Goal: Use online tool/utility: Utilize a website feature to perform a specific function

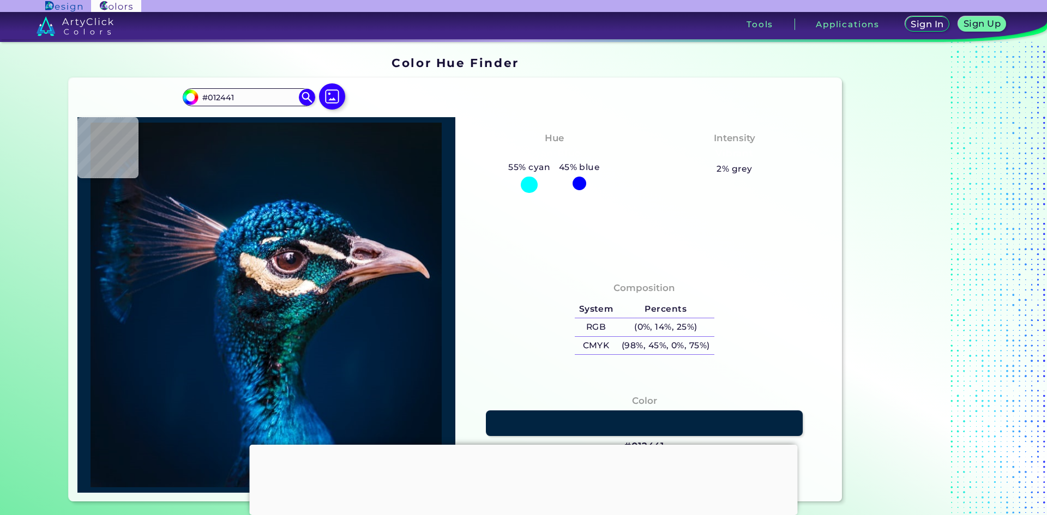
type input "#002142"
type input "#002144"
type input "#012145"
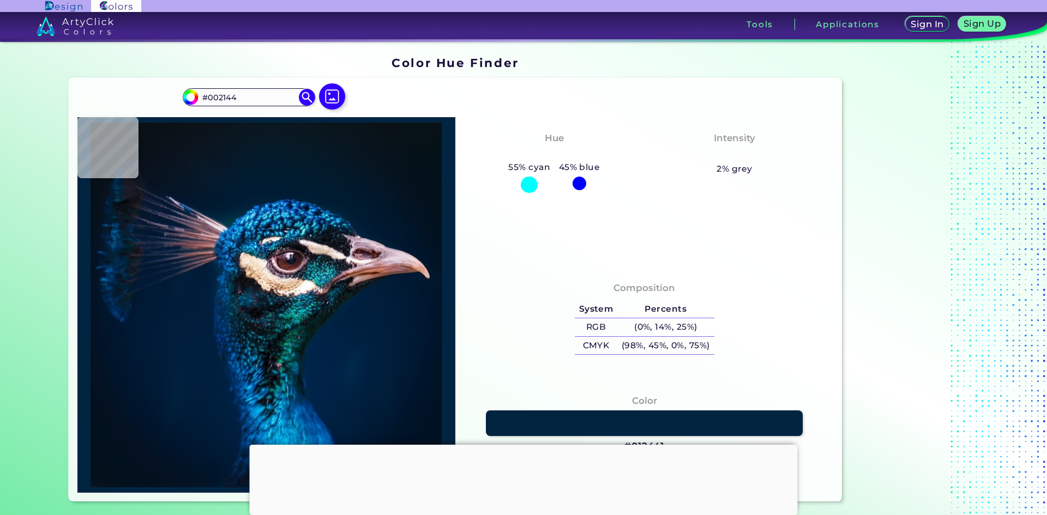
type input "#012145"
type input "#002146"
type input "#002247"
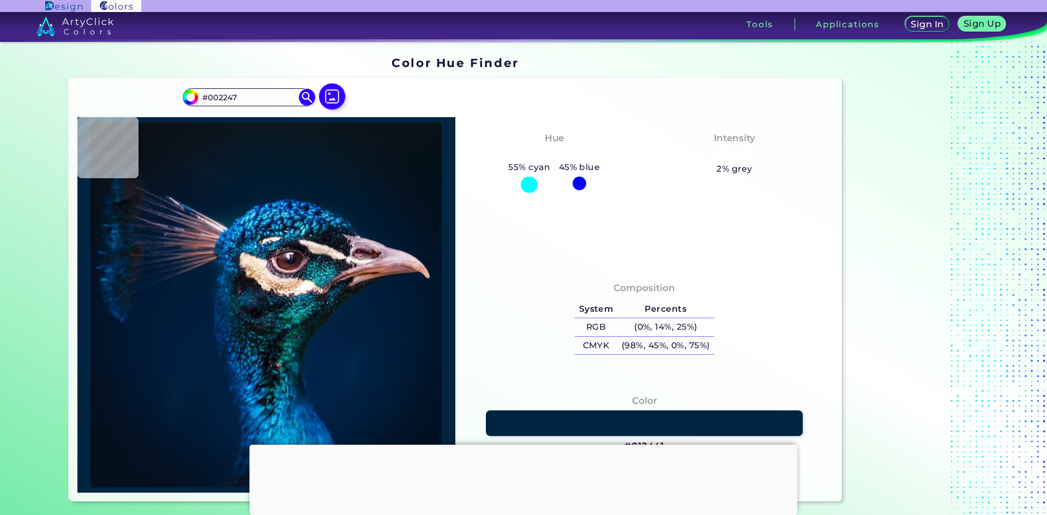
type input "#002246"
type input "#002245"
type input "#002247"
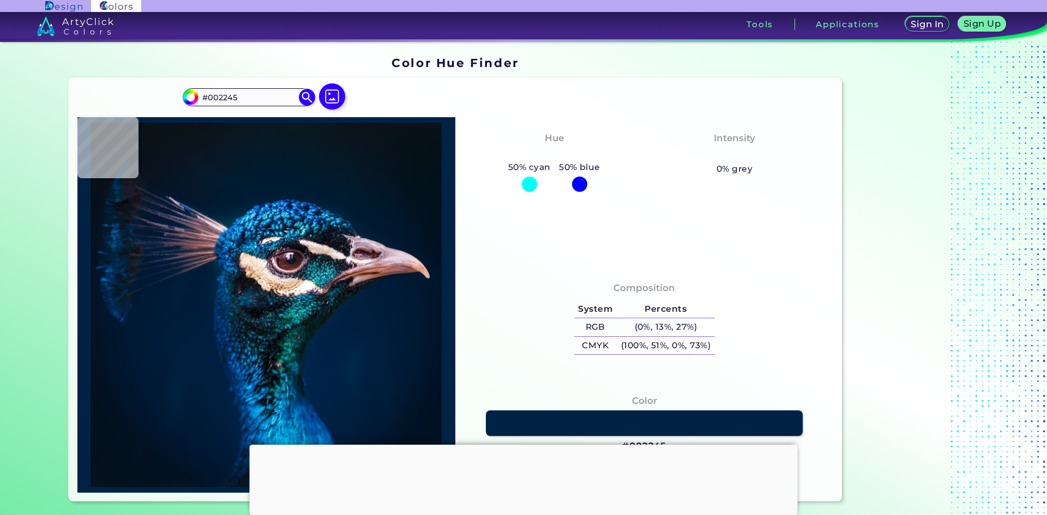
type input "#002247"
type input "#00274b"
type input "#00274B"
type input "#0a1517"
type input "#0A1517"
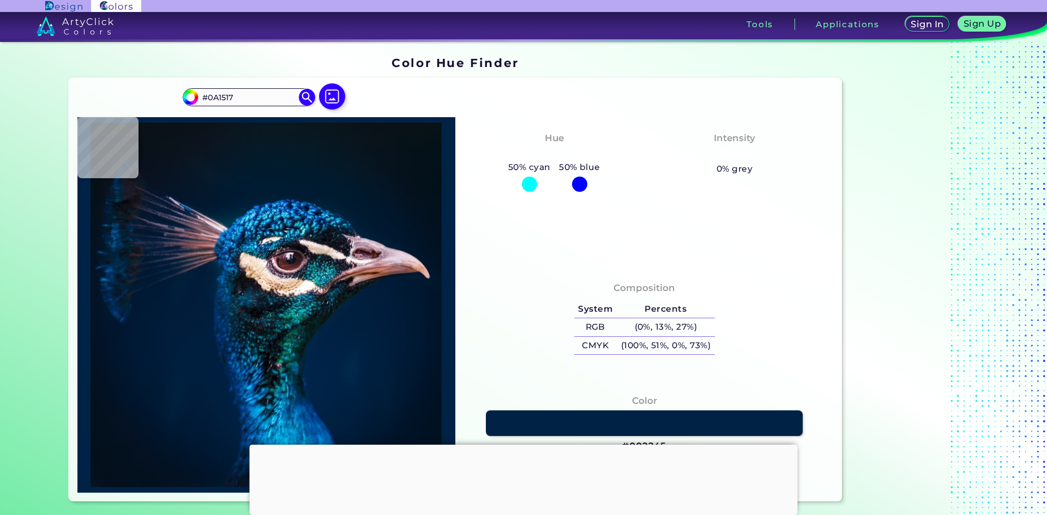
type input "#01594f"
type input "#01594F"
type input "#081a21"
type input "#081A21"
type input "#071923"
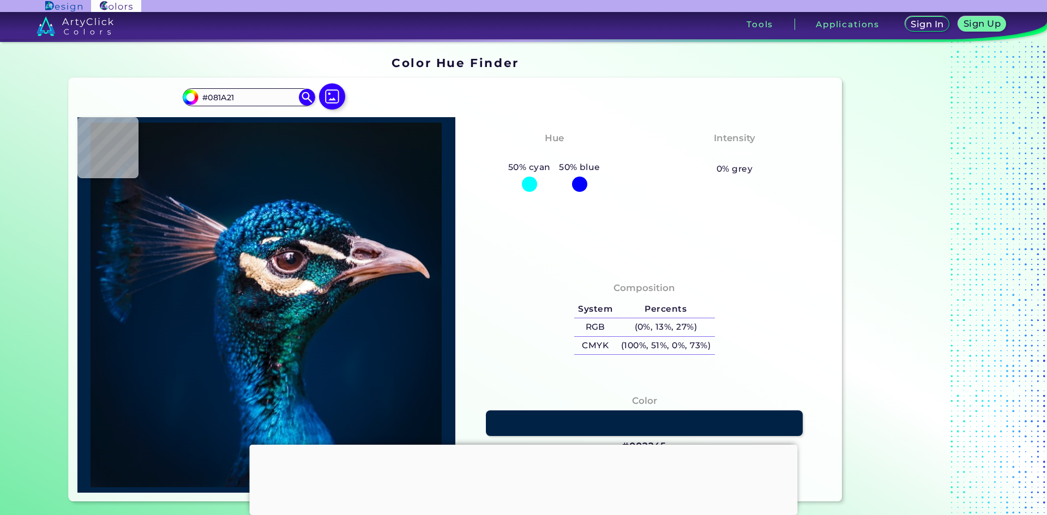
type input "#071923"
type input "#00315f"
type input "#00315F"
type input "#044479"
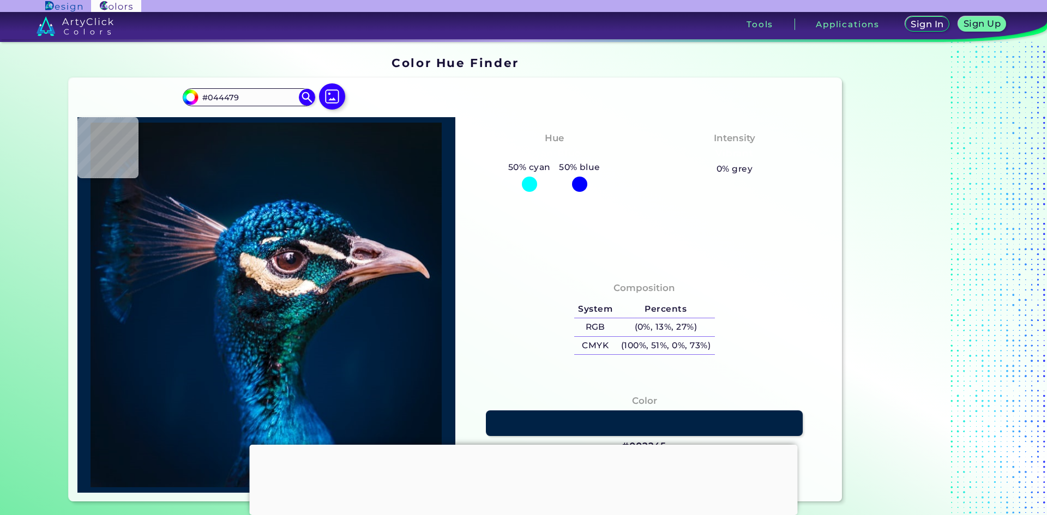
type input "#06305c"
type input "#06305C"
type input "#001f3e"
type input "#001F3E"
type input "#001d3d"
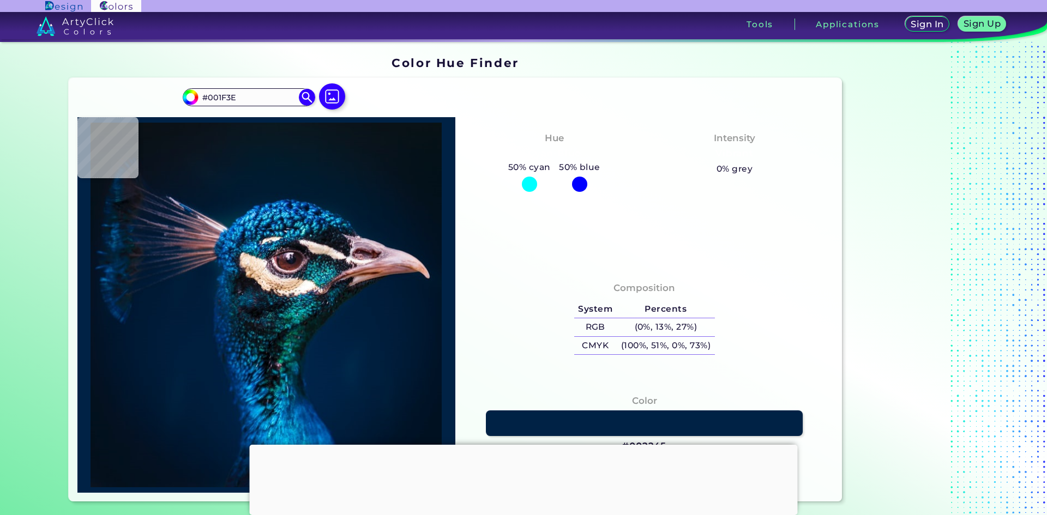
type input "#001D3D"
type input "#001c3a"
type input "#001C3A"
type input "#011c3a"
type input "#011C3A"
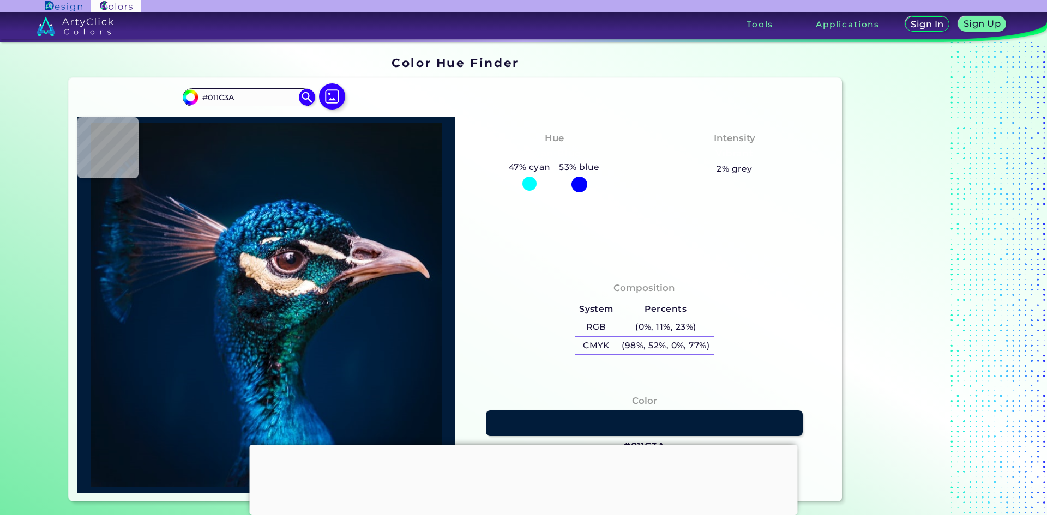
type input "#001b38"
type input "#001B38"
type input "#001a35"
type input "#001A35"
type input "#011b36"
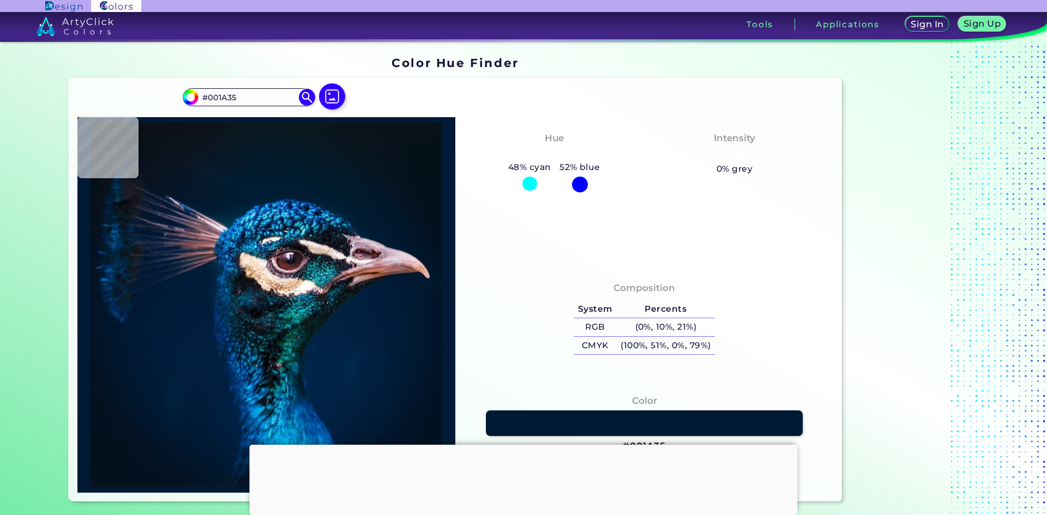
type input "#011B36"
type input "#001b38"
type input "#001B38"
type input "#011c39"
type input "#011C39"
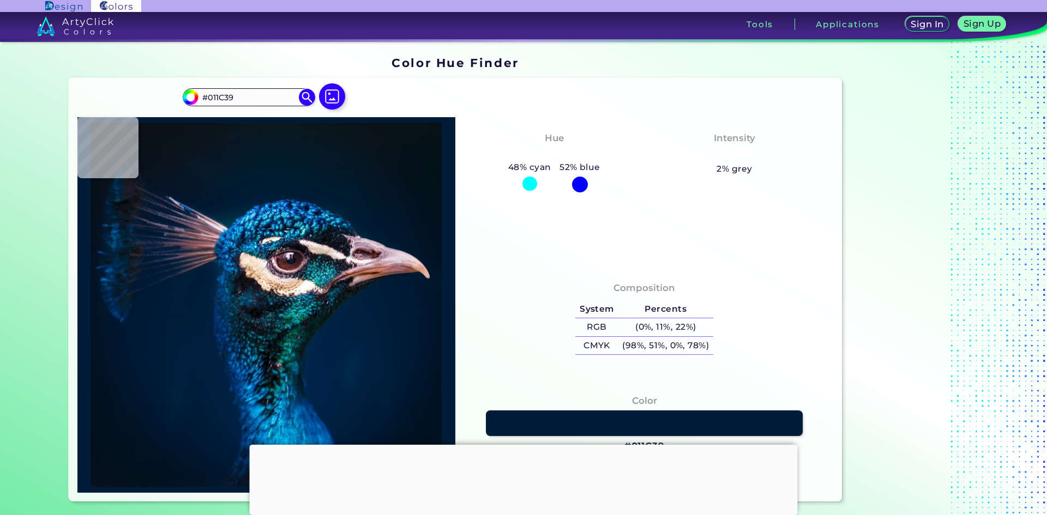
type input "#001b38"
type input "#001B38"
type input "#011c39"
type input "#011C39"
type input "#001b38"
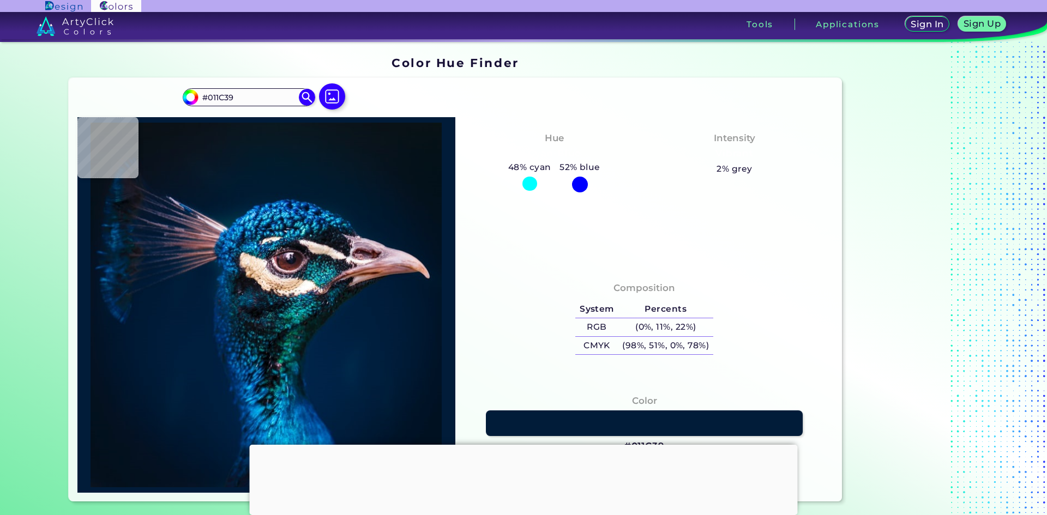
type input "#001B38"
type input "#001b39"
type input "#001B39"
type input "#001b38"
type input "#001B38"
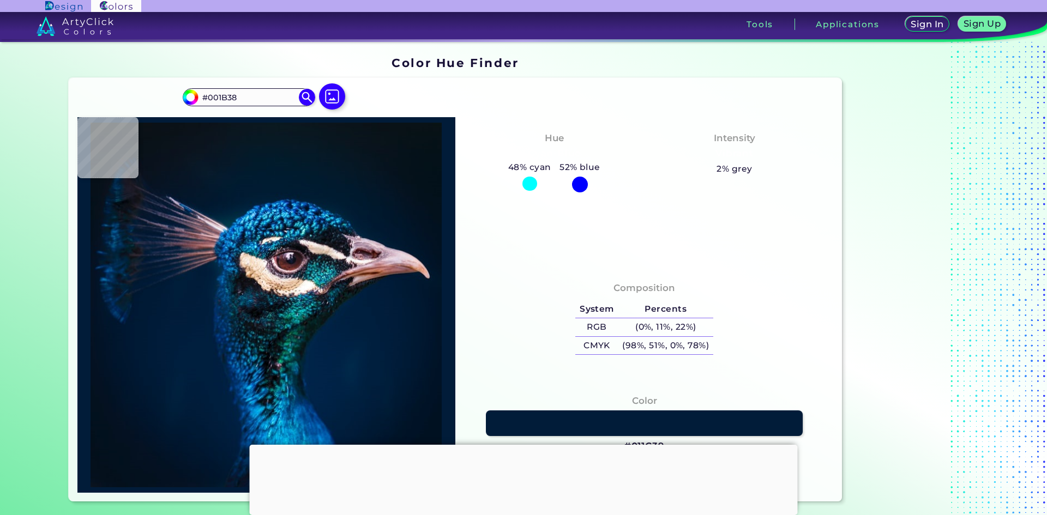
type input "#001a35"
type input "#001A35"
type input "#001834"
type input "#001832"
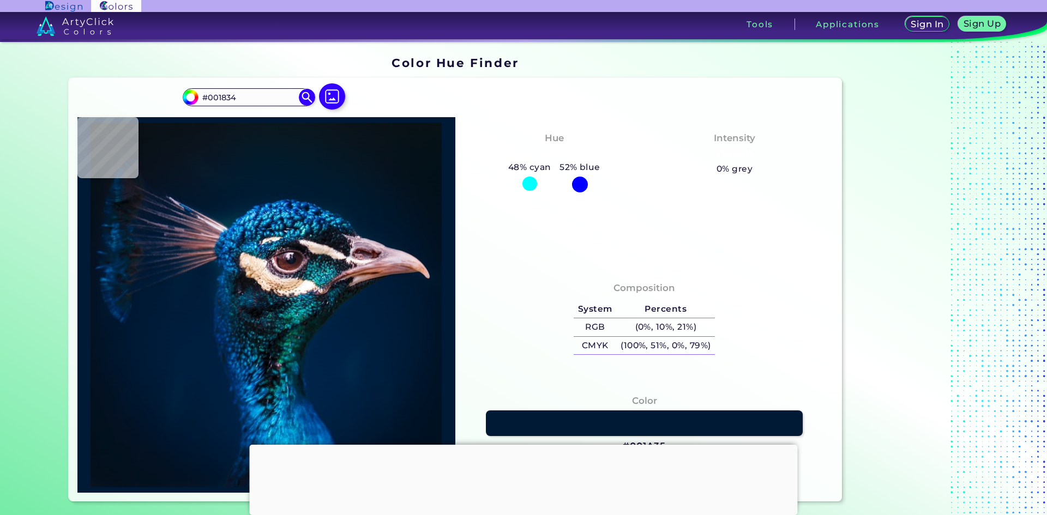
type input "#001832"
type input "#001731"
type input "#001832"
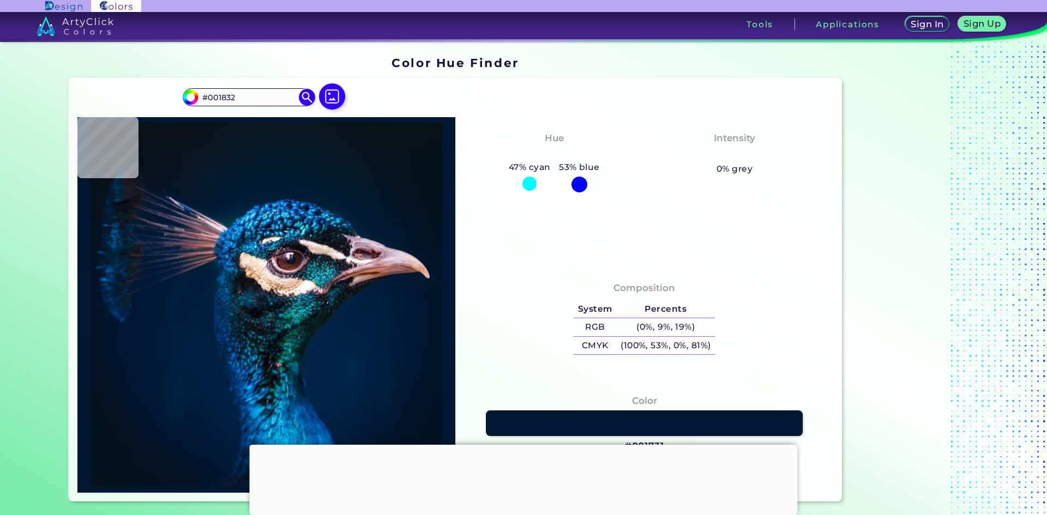
type input "#001834"
type input "#001934"
type input "#001a35"
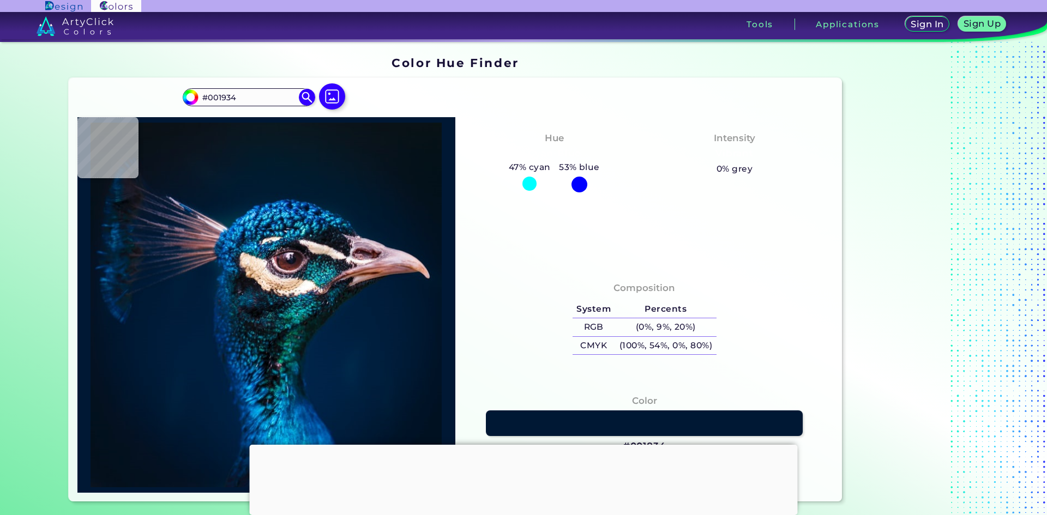
type input "#001A35"
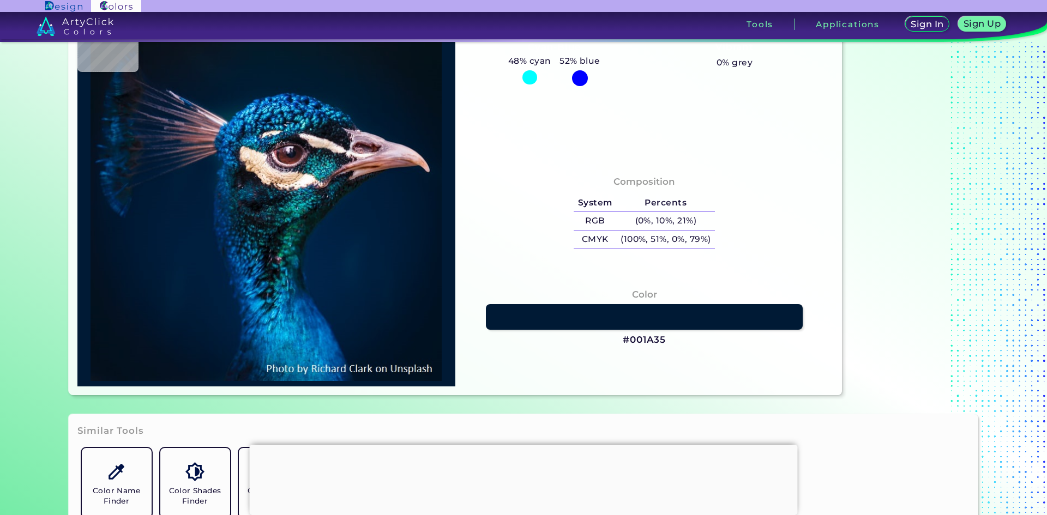
scroll to position [109, 0]
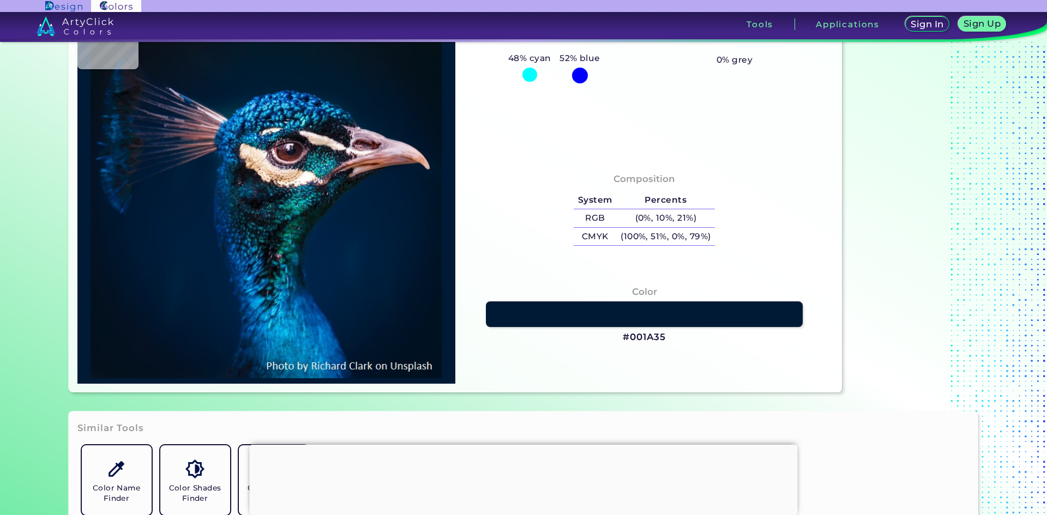
type input "#051222"
type input "#061123"
type input "#041122"
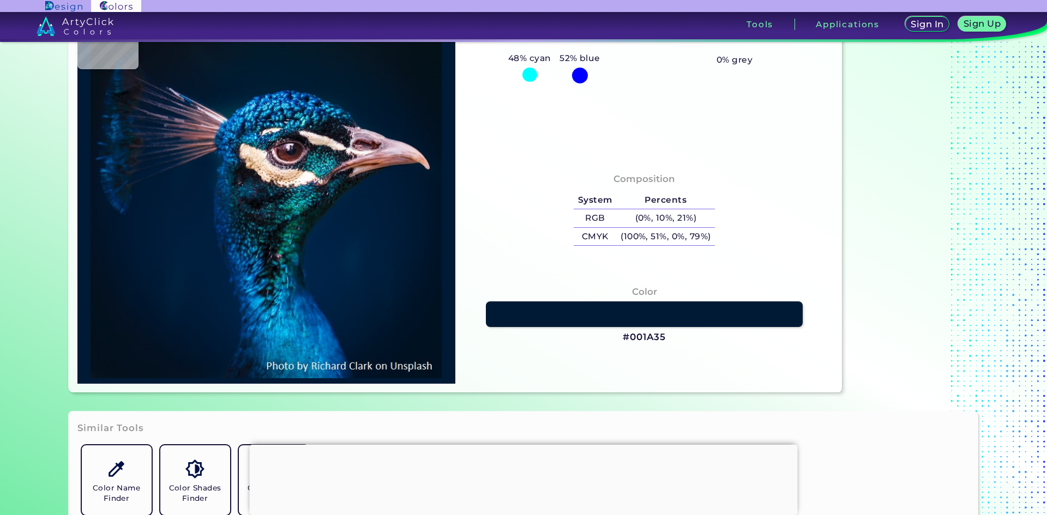
type input "#041122"
type input "#031323"
type input "#021222"
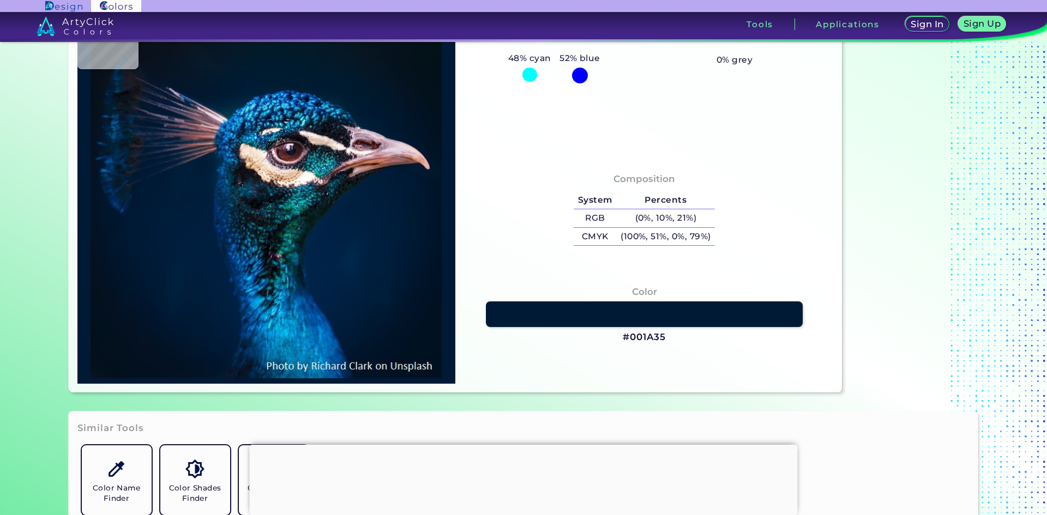
type input "#031225"
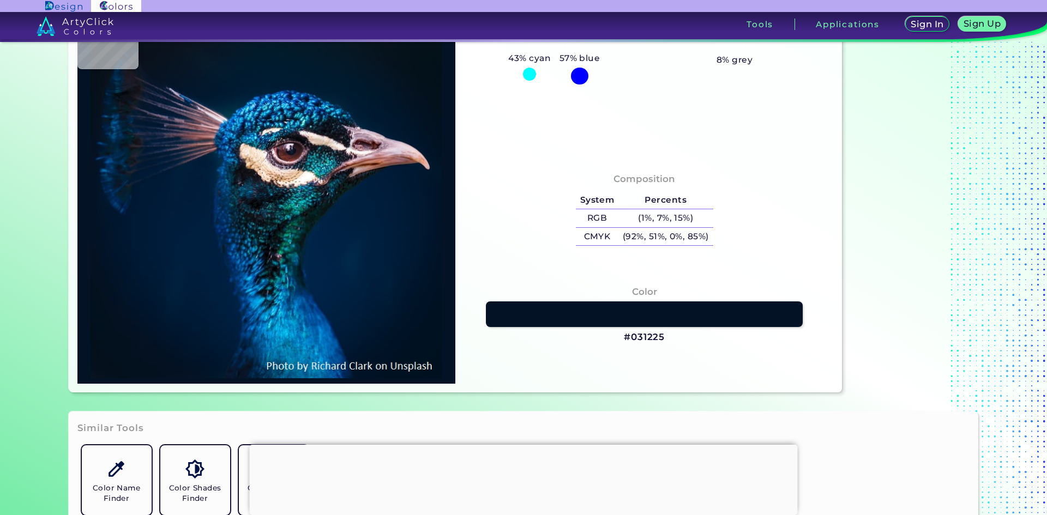
type input "#021225"
type input "#021327"
type input "#011327"
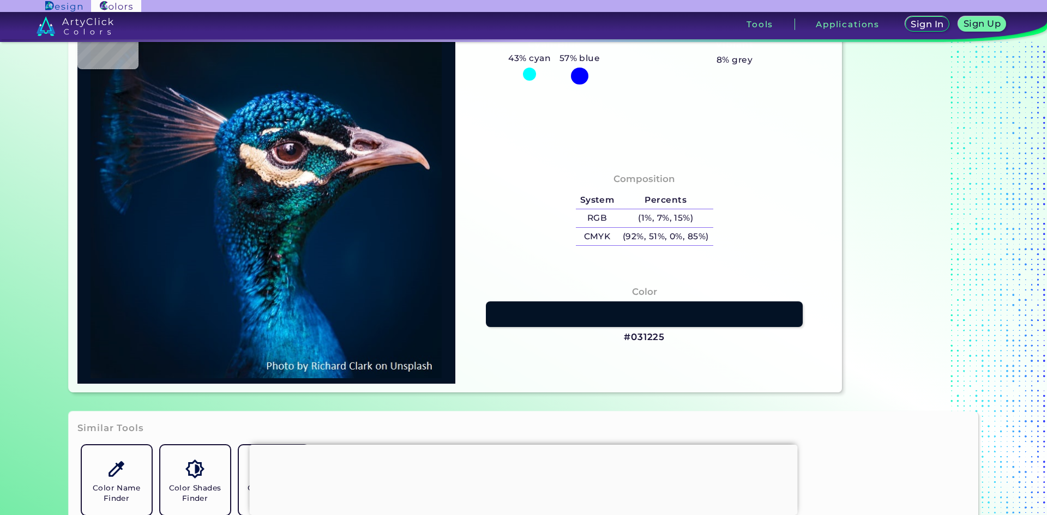
type input "#011327"
type input "#021327"
type input "#02142a"
type input "#02142A"
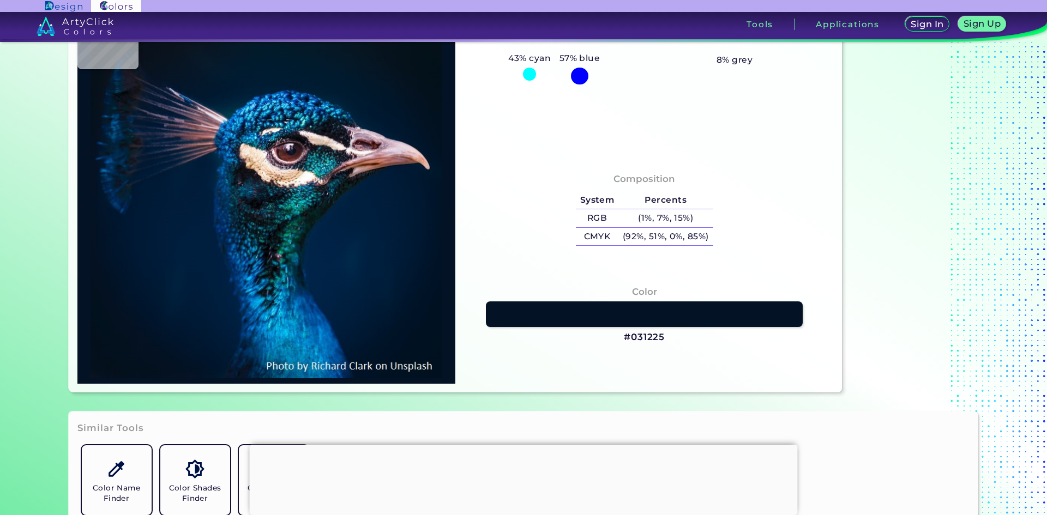
type input "#00142c"
type input "#00142C"
type input "#00152b"
type input "#00152B"
type input "#01152b"
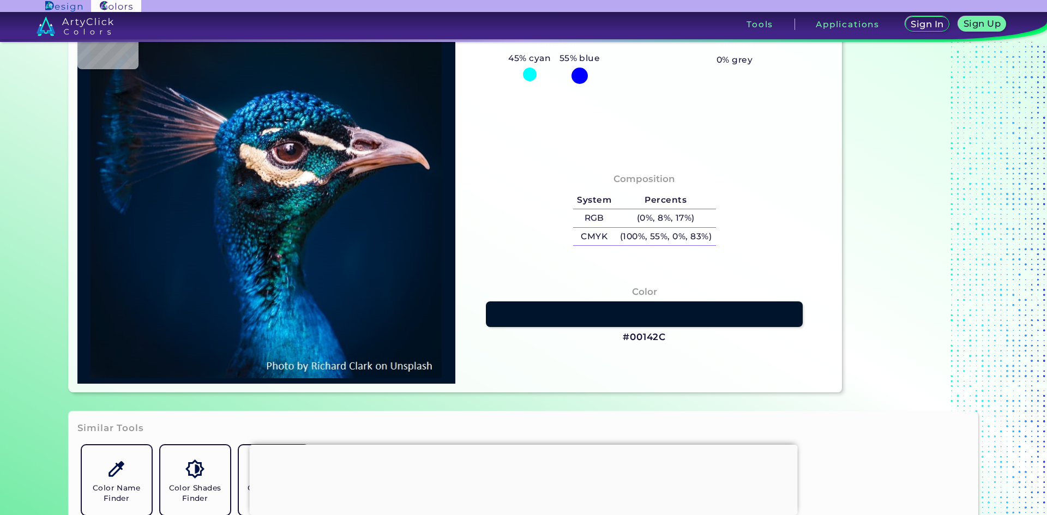
type input "#01152B"
type input "#00142c"
type input "#00142C"
type input "#01152d"
type input "#01152D"
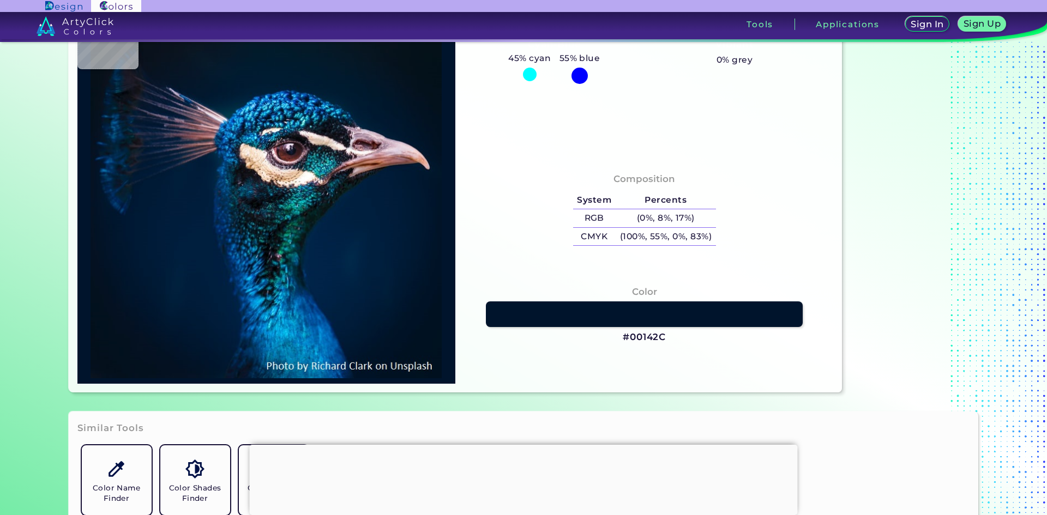
type input "#00142b"
type input "#00142B"
type input "#03152b"
type input "#03152B"
type input "#021429"
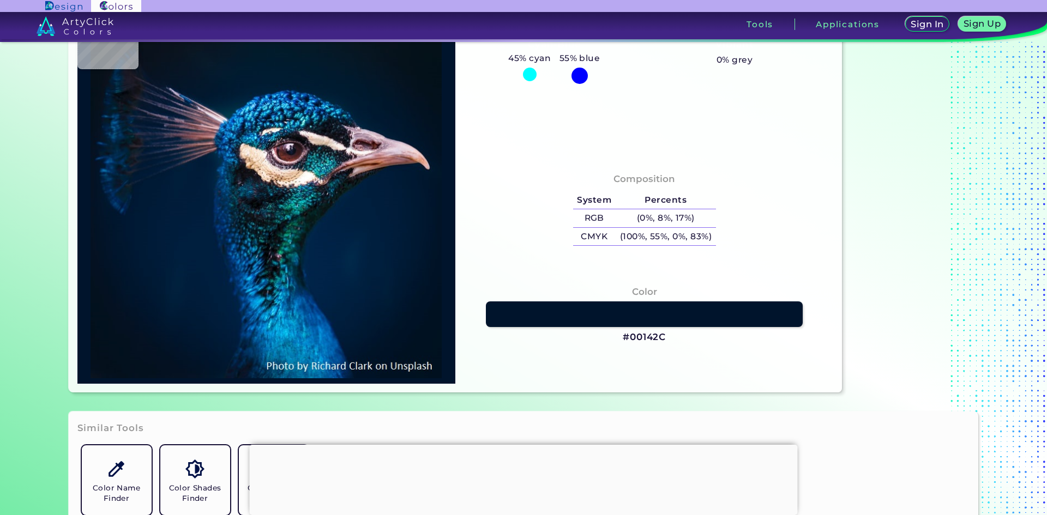
type input "#021429"
type input "#02142a"
type input "#02142A"
type input "#021327"
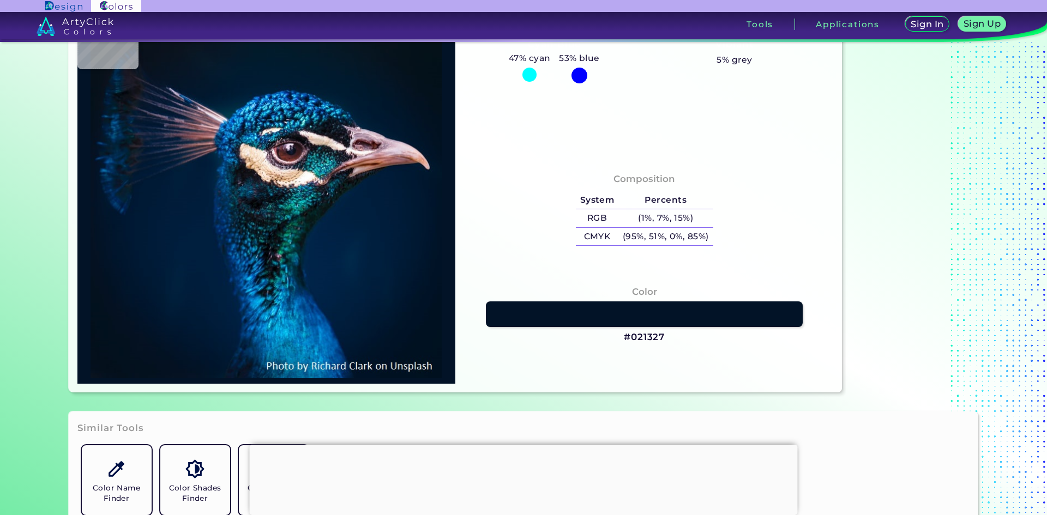
type input "#021226"
type input "#031225"
type input "#051223"
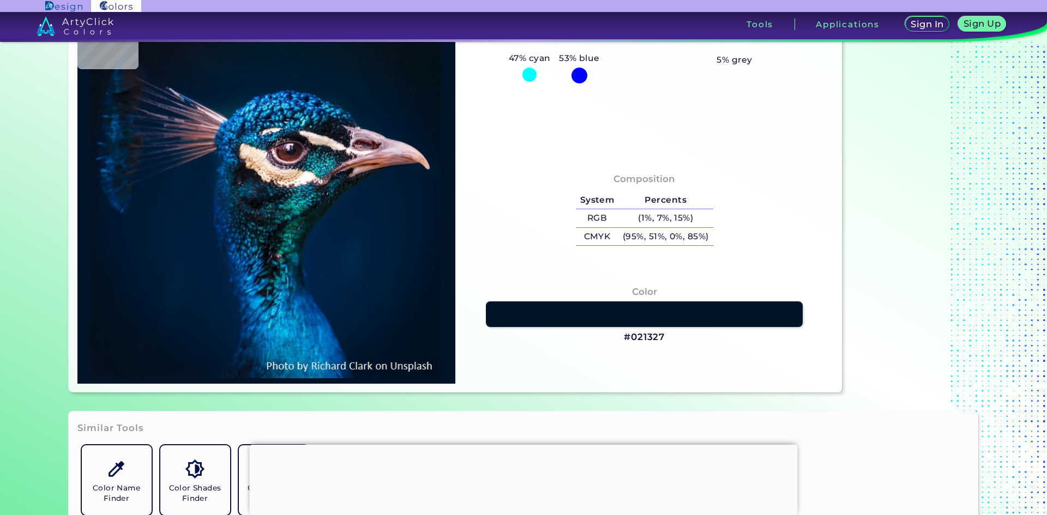
type input "#051223"
type input "#041122"
type input "#041121"
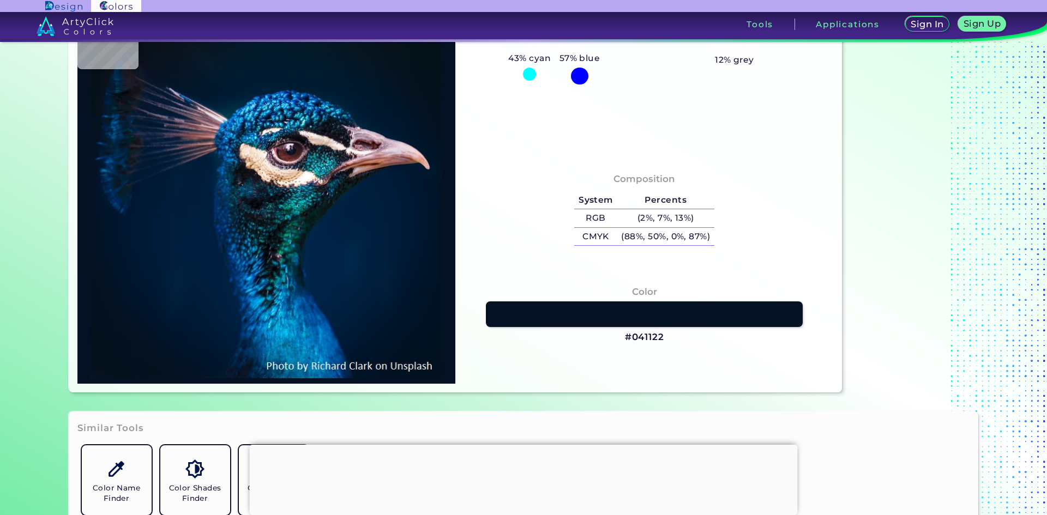
type input "#04121f"
type input "#04121F"
type input "#03111e"
type input "#03111E"
type input "#04121f"
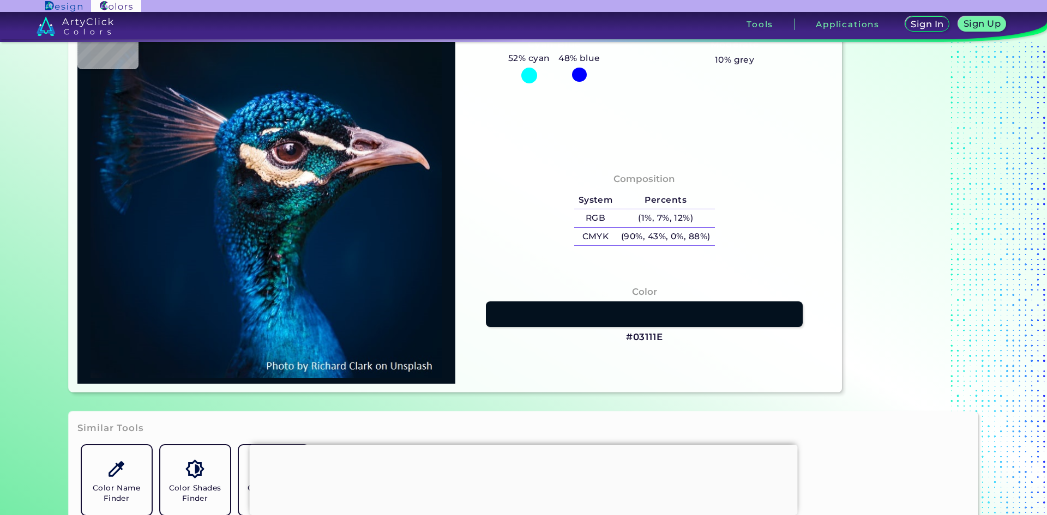
type input "#04121F"
type input "#041122"
type input "#031224"
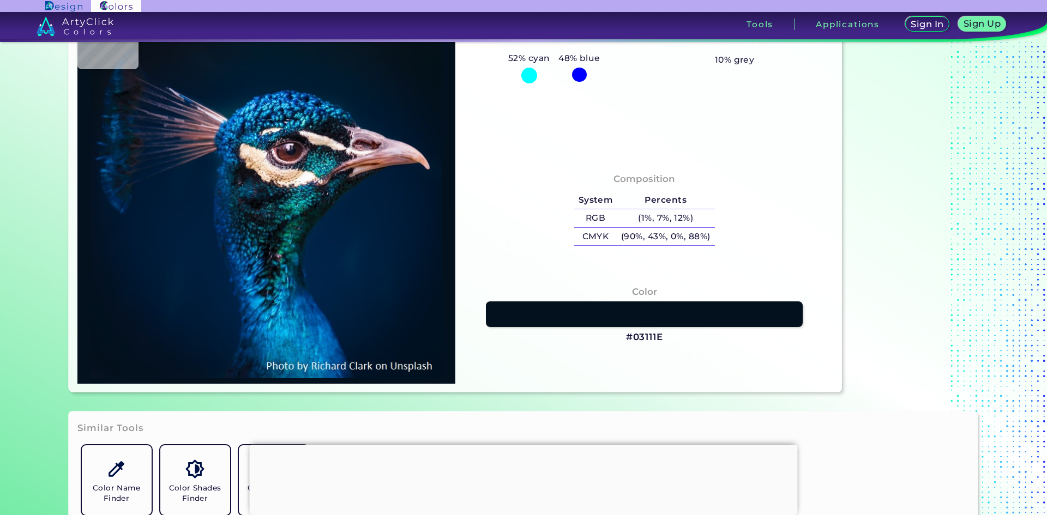
type input "#031428"
type input "#00142c"
type input "#00142C"
type input "#01162f"
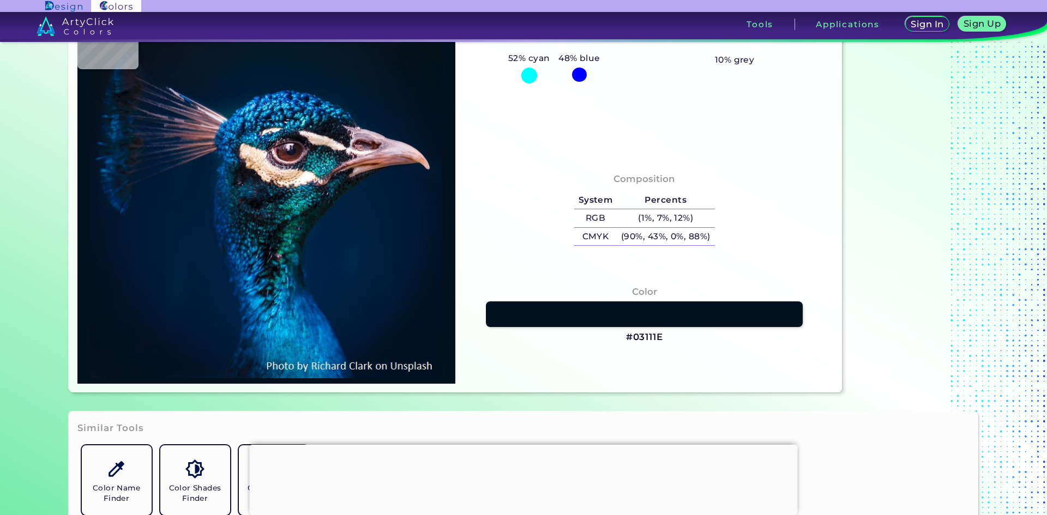
type input "#01162F"
type input "#001731"
type input "#001832"
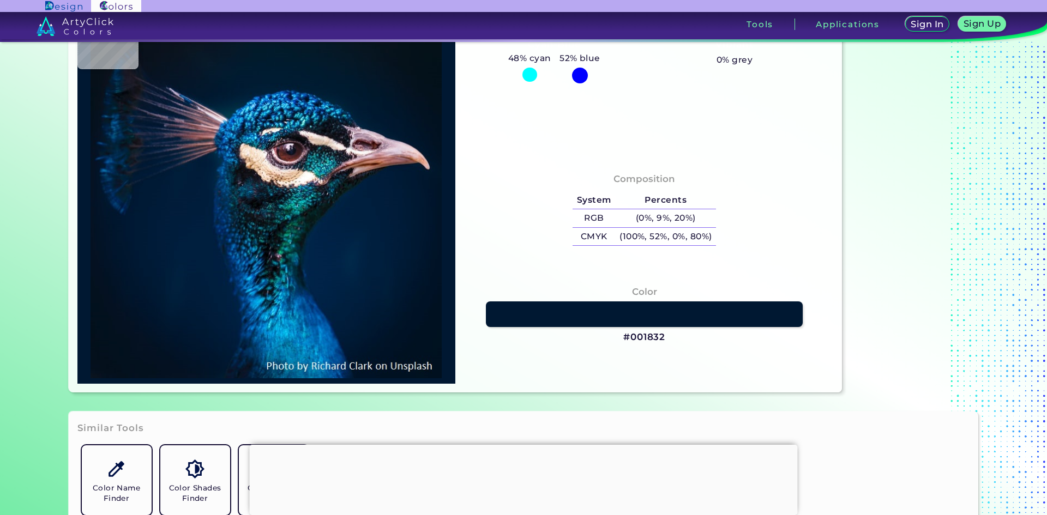
type input "#001932"
type input "#001934"
type input "#001a35"
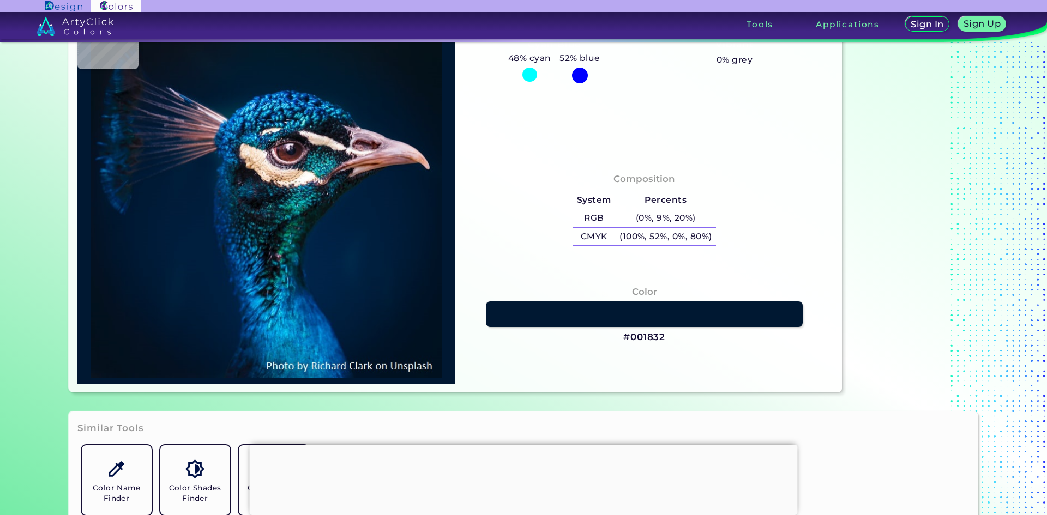
type input "#001A35"
type input "#001932"
type input "#001a35"
type input "#001A35"
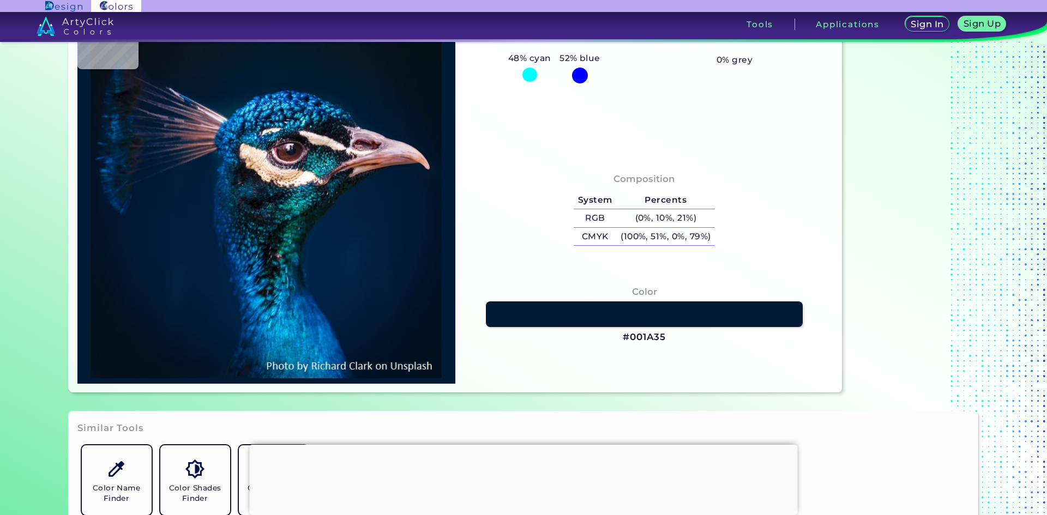
type input "#011b36"
type input "#011B36"
type input "#001b38"
type input "#001B38"
type input "#011c39"
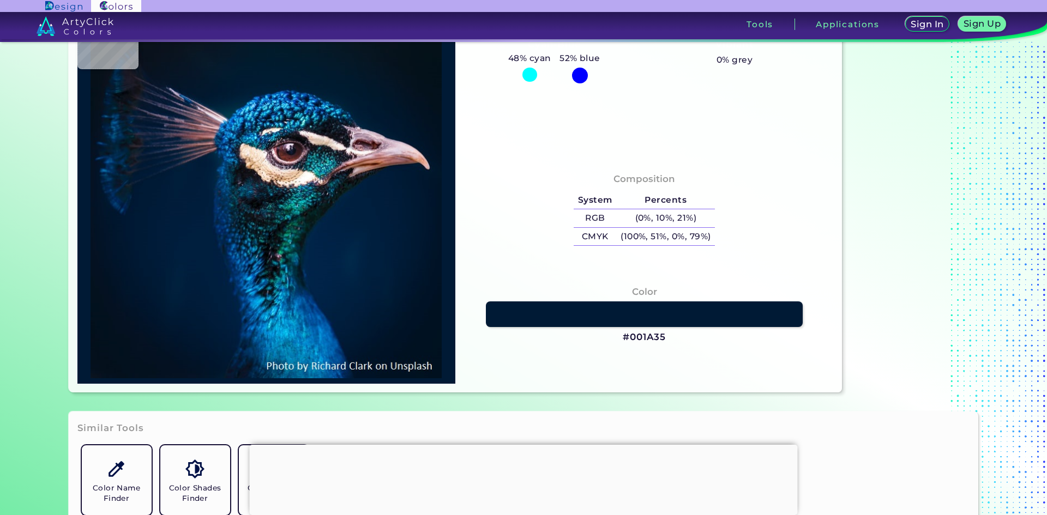
type input "#011C39"
type input "#001b38"
type input "#001B38"
type input "#011c39"
type input "#011C39"
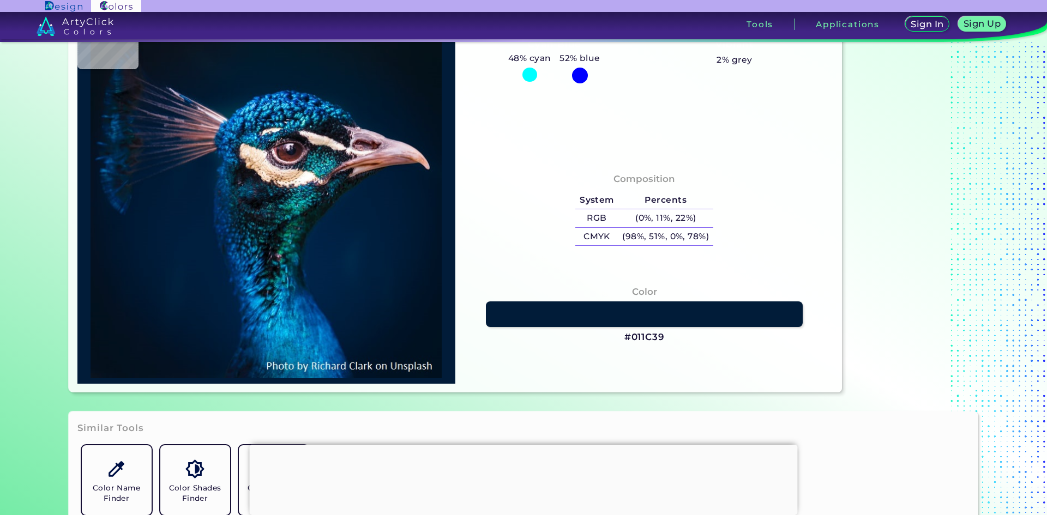
type input "#011c3a"
type input "#011C3A"
type input "#001c3a"
type input "#001C3A"
type input "#001d3b"
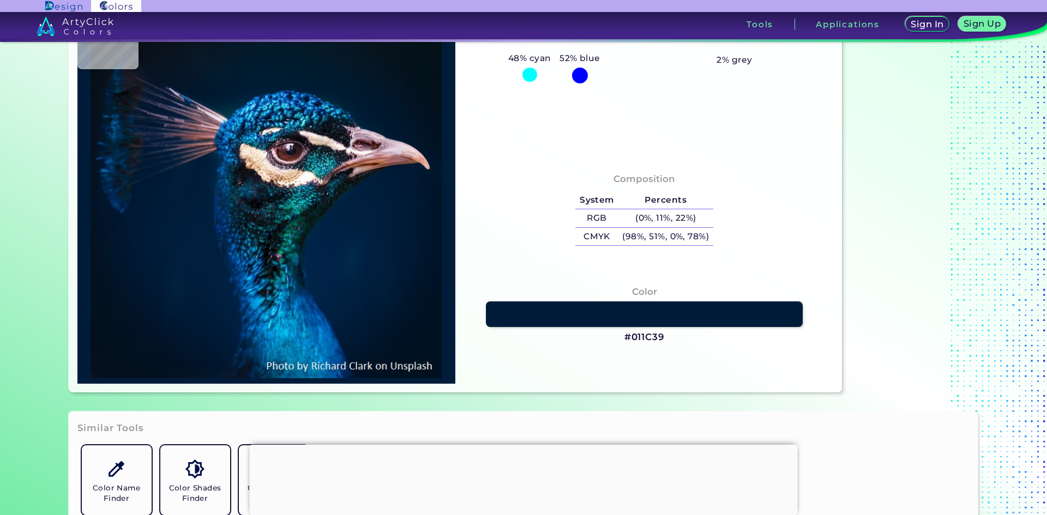
type input "#001D3B"
type input "#001d3d"
type input "#001D3D"
type input "#001f3e"
type input "#001F3E"
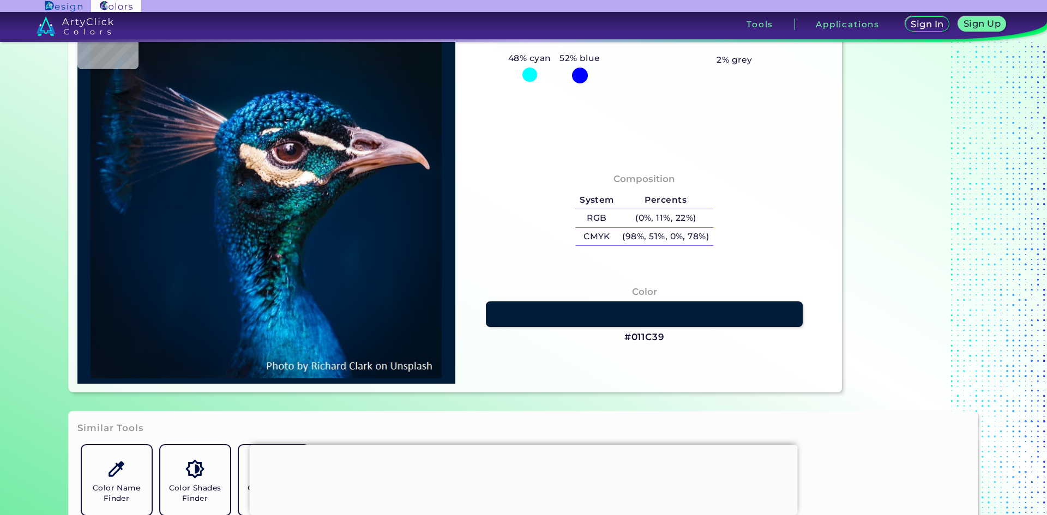
type input "#001d3b"
type input "#001D3B"
type input "#001b38"
type input "#001B38"
type input "#001b39"
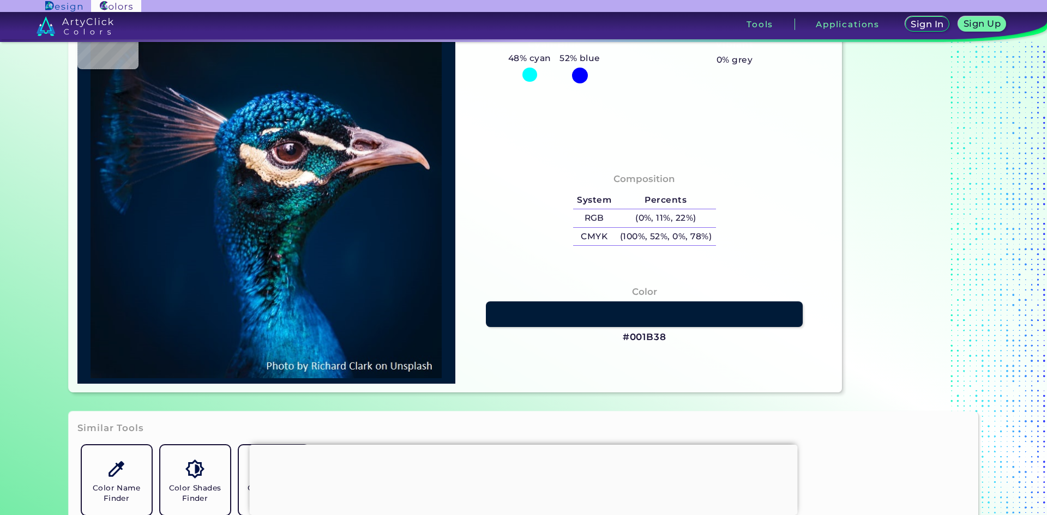
type input "#001B39"
type input "#001b38"
type input "#001B38"
type input "#001b39"
type input "#001B39"
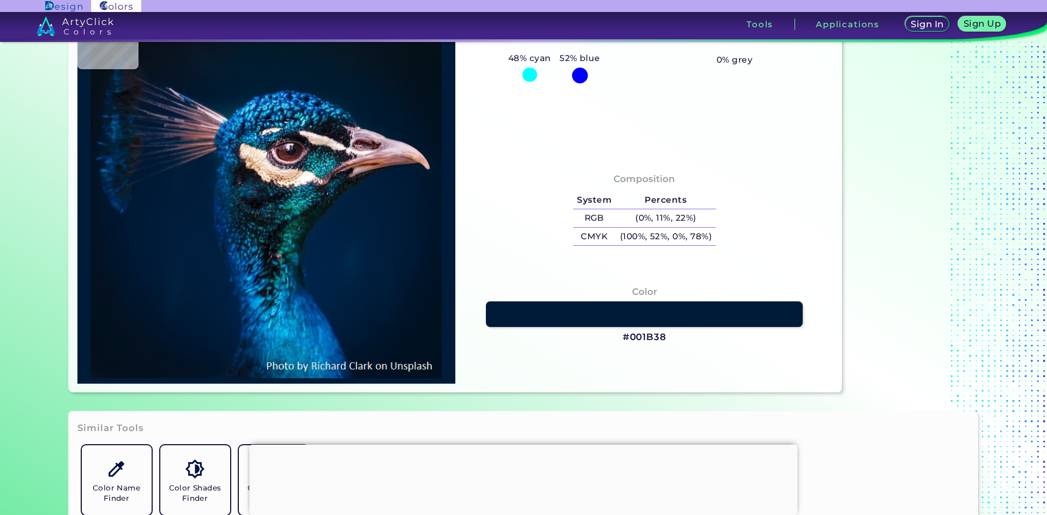
type input "#001b38"
type input "#001B38"
type input "#011c39"
type input "#011C39"
type input "#011c3a"
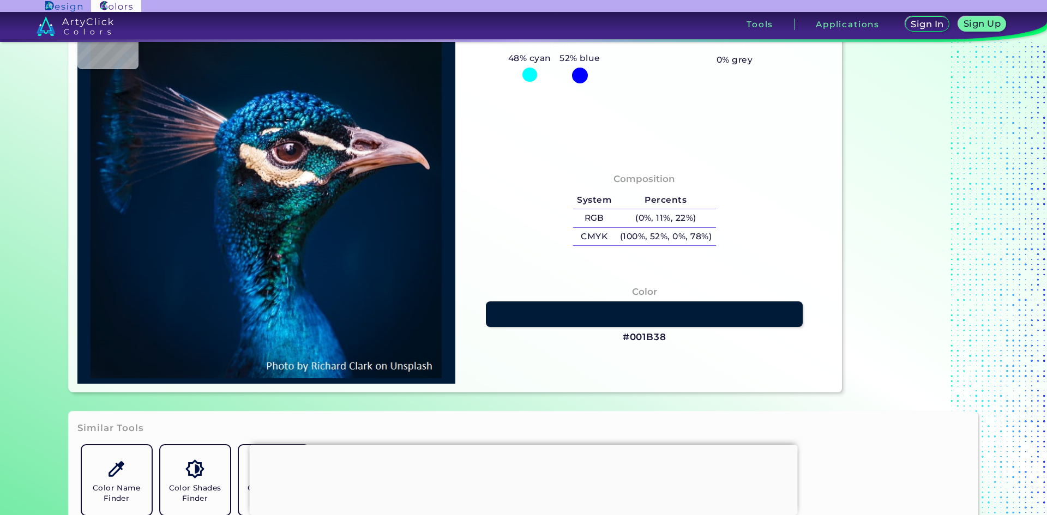
type input "#011C3A"
type input "#011c39"
type input "#011C39"
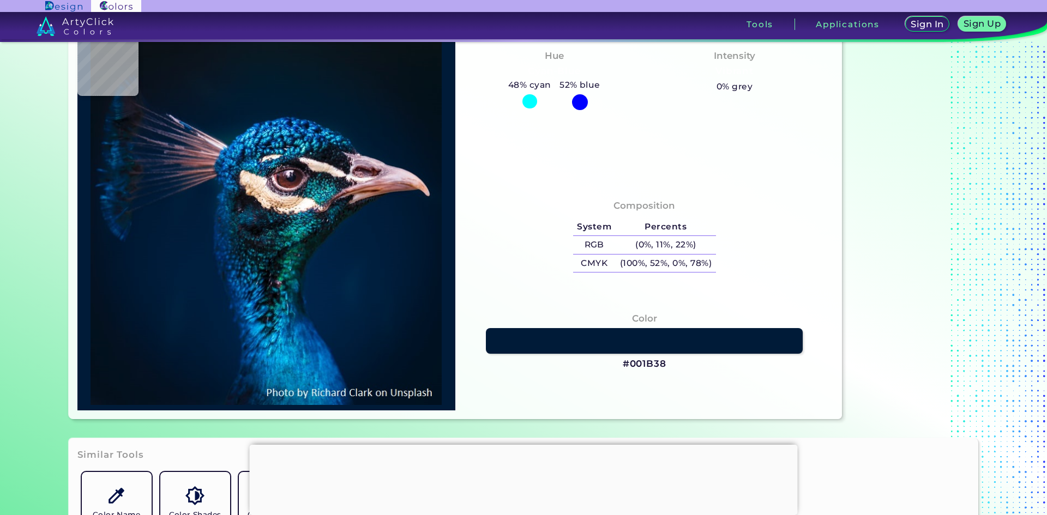
type input "#001b38"
type input "#001B38"
type input "#273655"
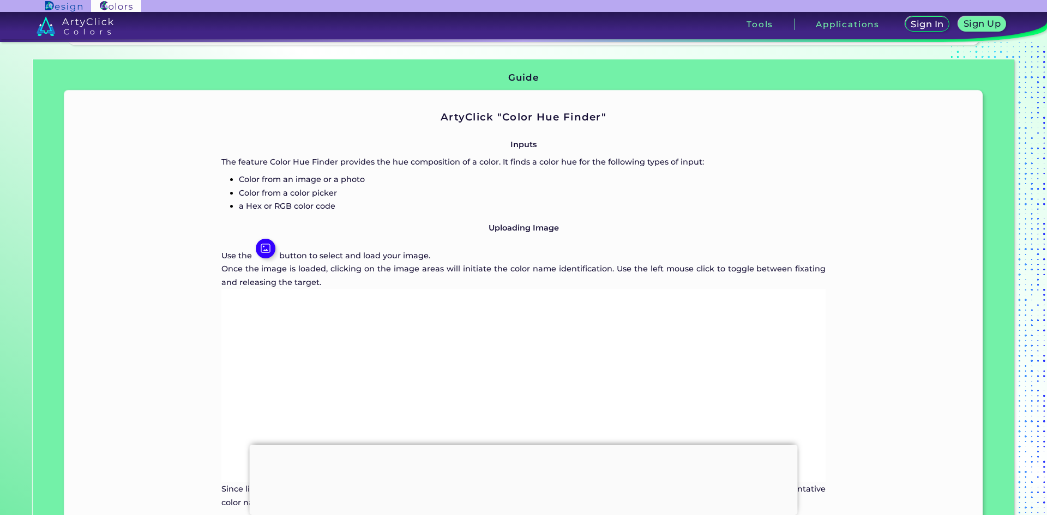
scroll to position [600, 0]
